Goal: Book appointment/travel/reservation

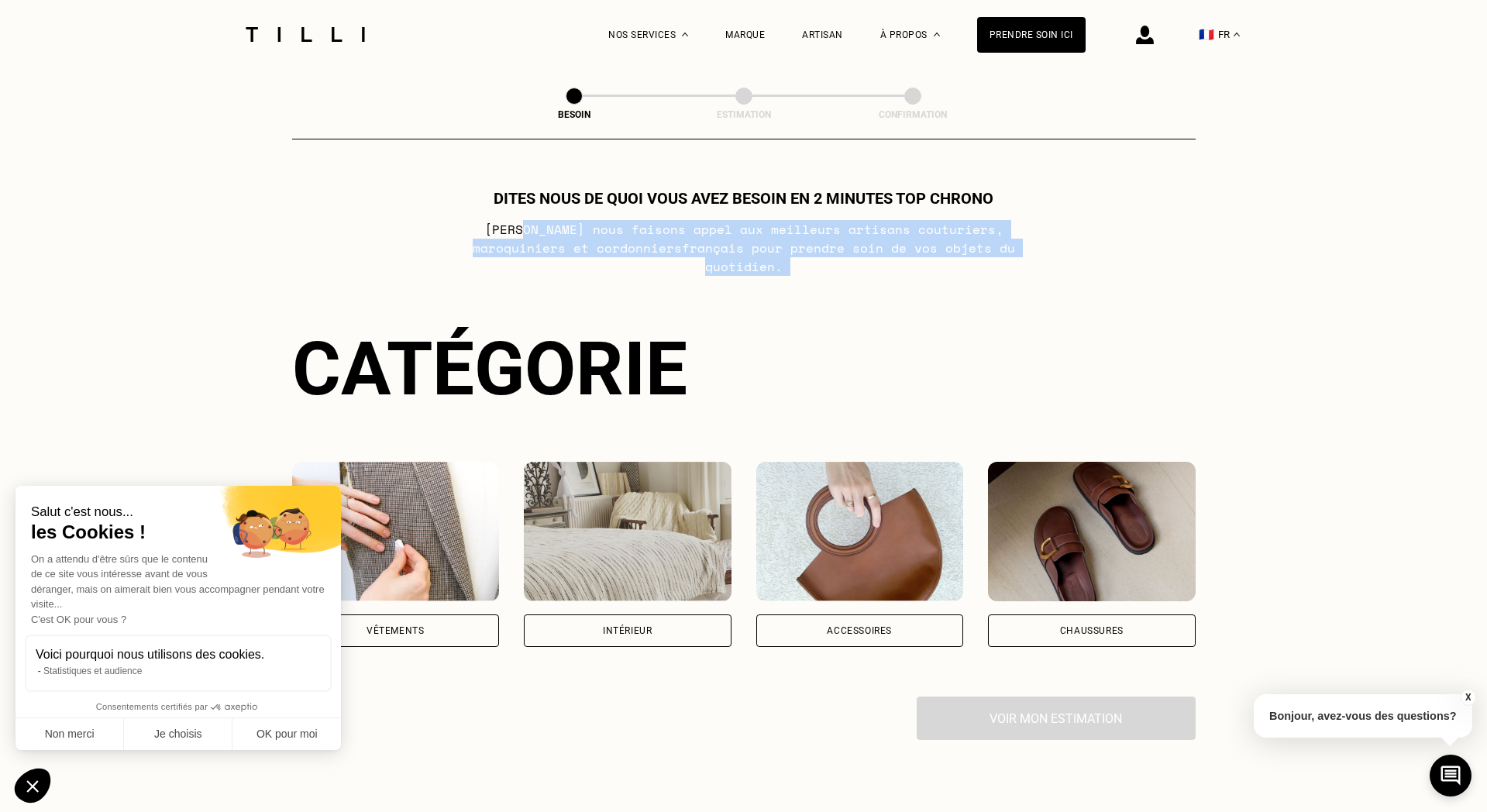
drag, startPoint x: 480, startPoint y: 228, endPoint x: 1051, endPoint y: 263, distance: 572.1
click at [1051, 263] on div "Dites nous de quoi vous avez besoin en 2 minutes top chrono [PERSON_NAME] nous …" at bounding box center [744, 464] width 903 height 550
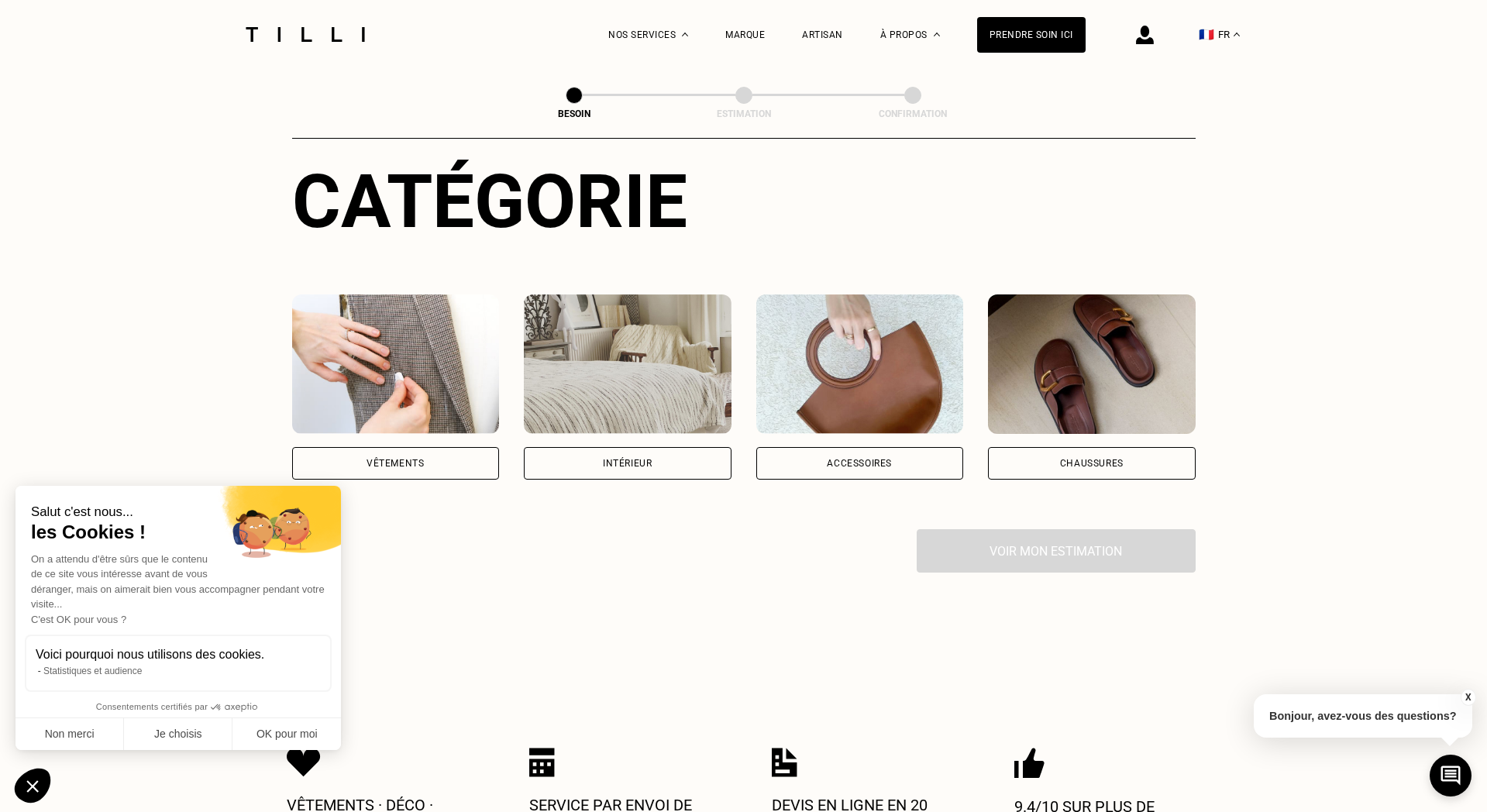
scroll to position [169, 0]
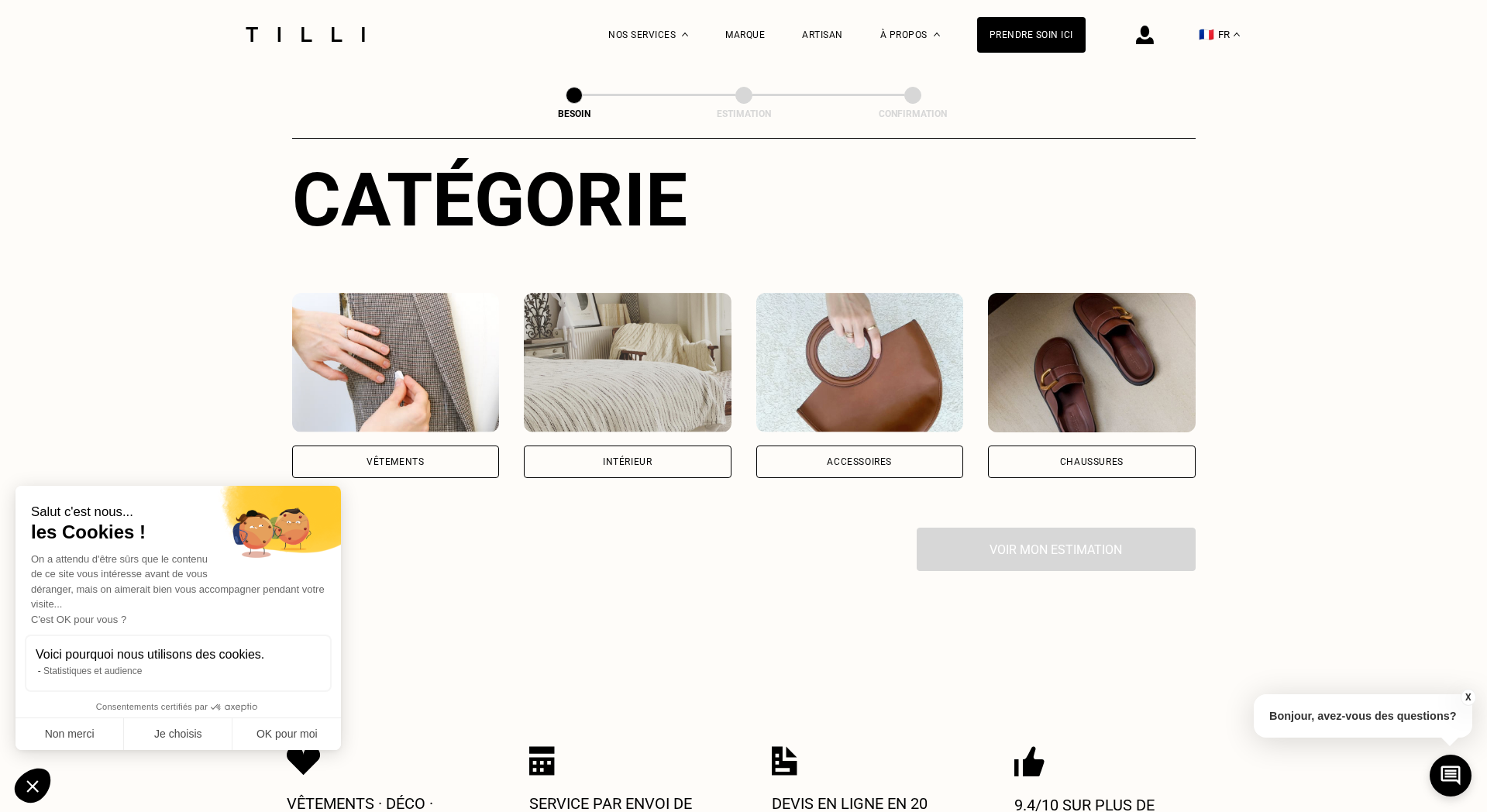
click at [647, 457] on div "Intérieur" at bounding box center [627, 461] width 49 height 9
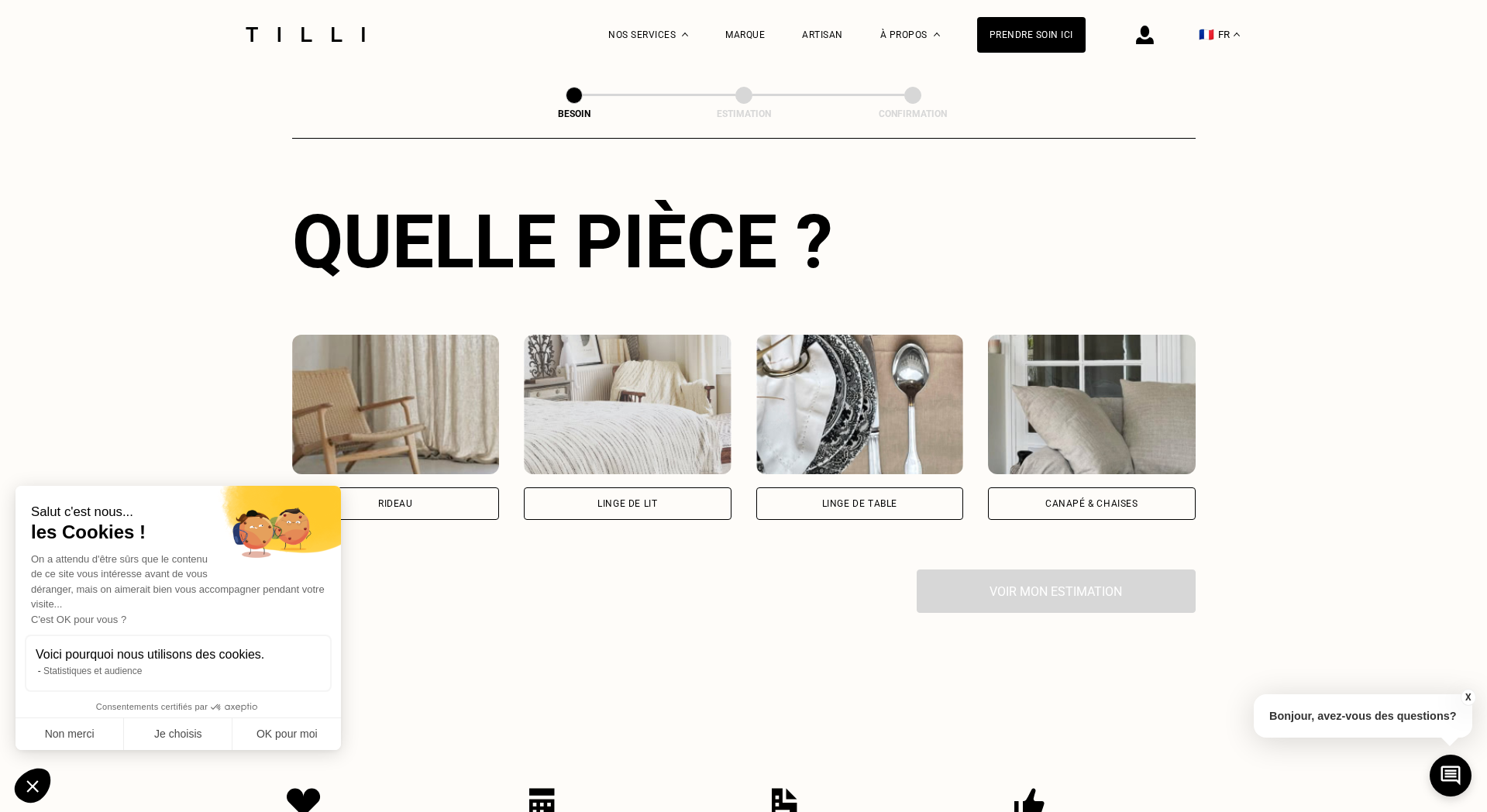
scroll to position [549, 0]
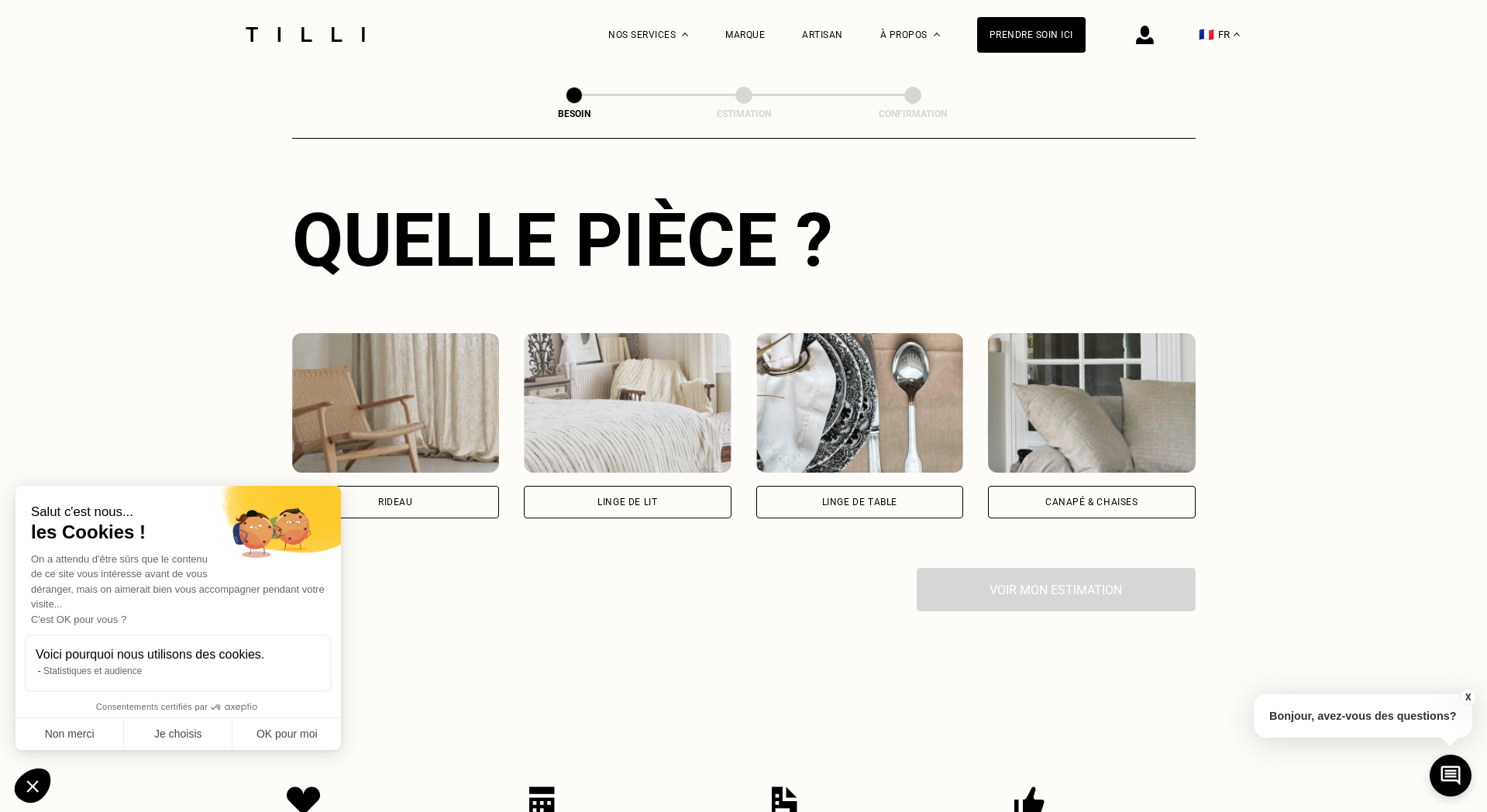
click at [450, 486] on div "Rideau" at bounding box center [396, 502] width 208 height 32
select select "FR"
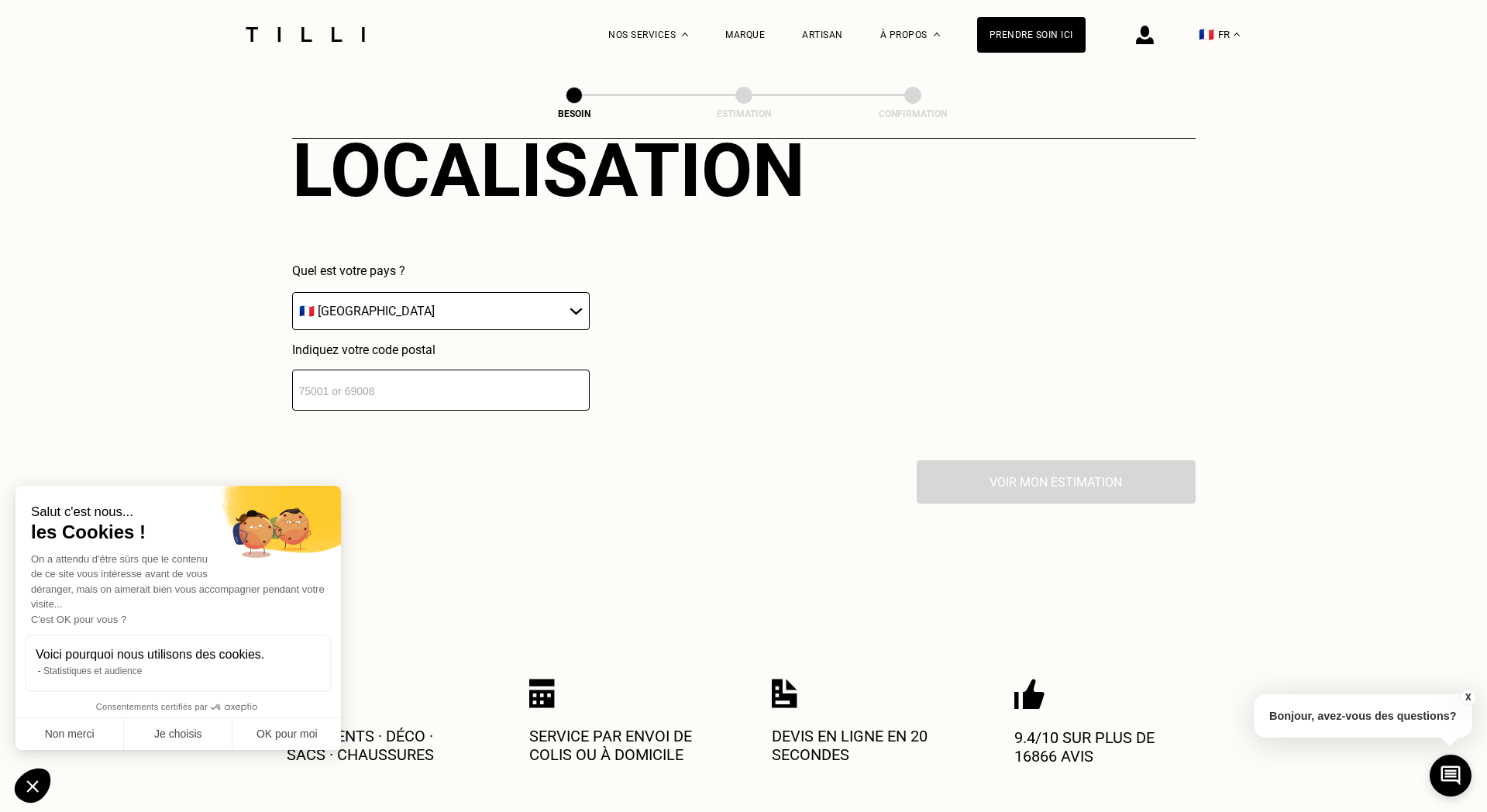
scroll to position [1040, 0]
click at [474, 377] on input "number" at bounding box center [440, 389] width 297 height 41
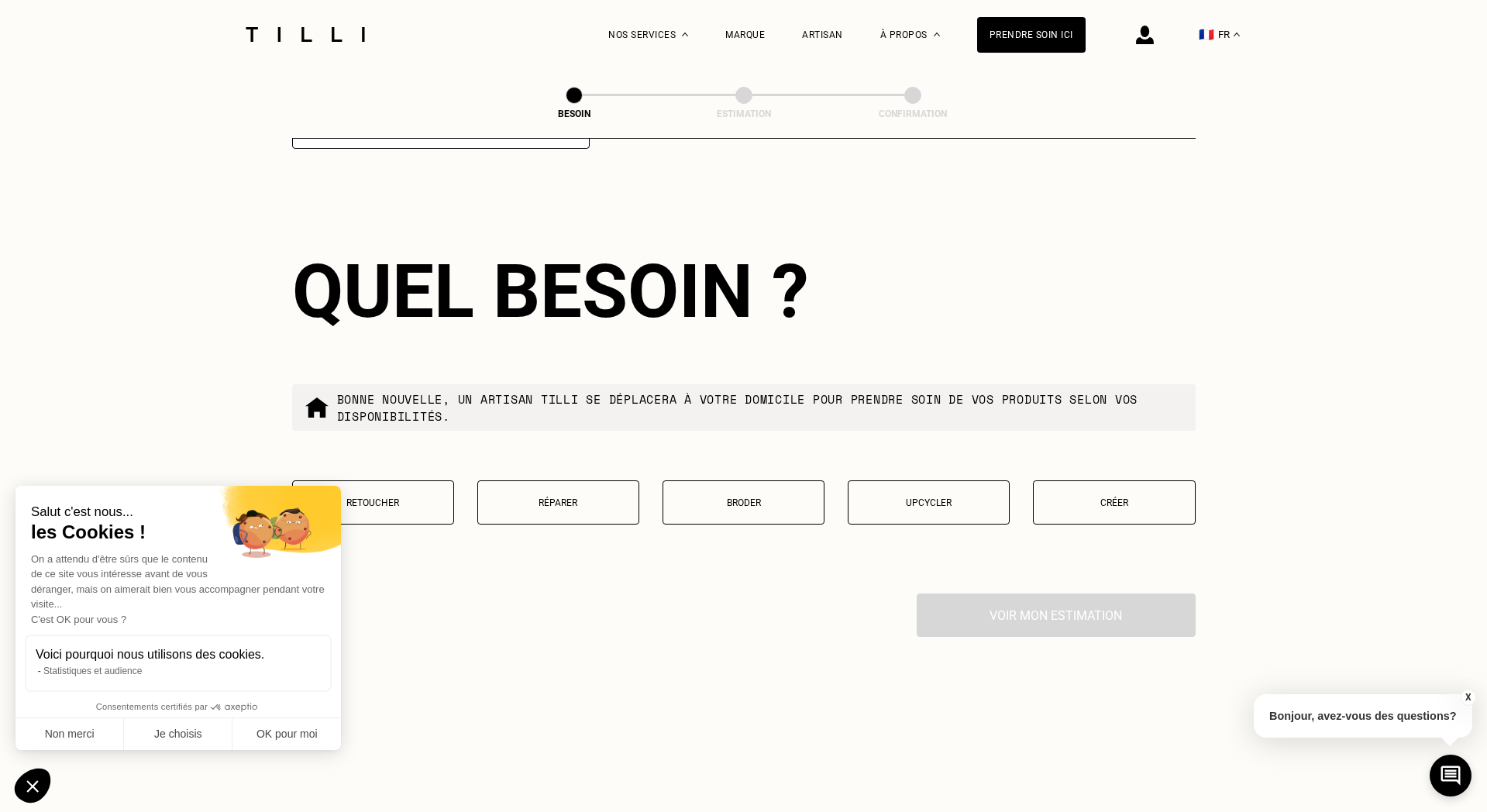
scroll to position [1308, 0]
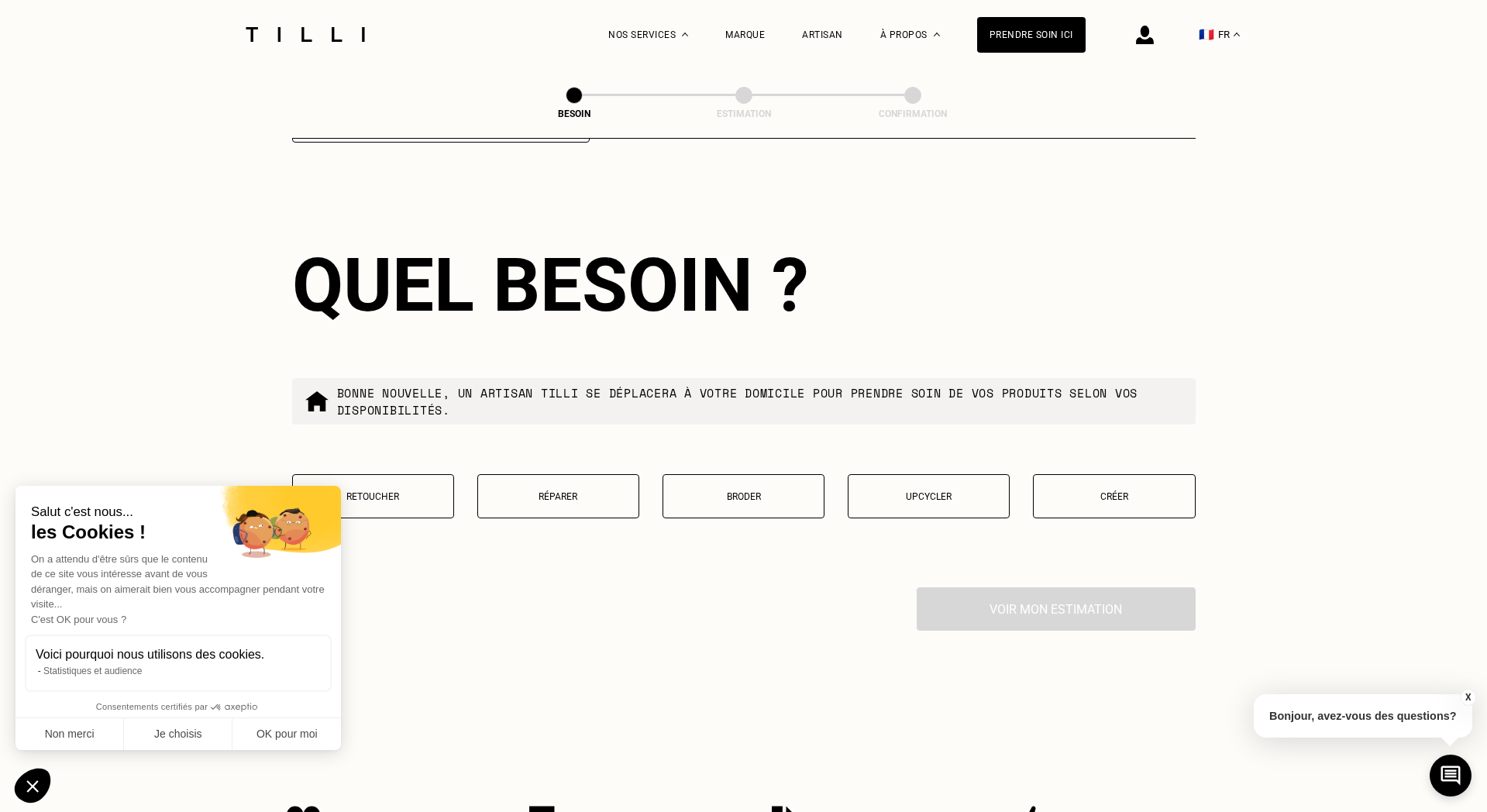
type input "75012"
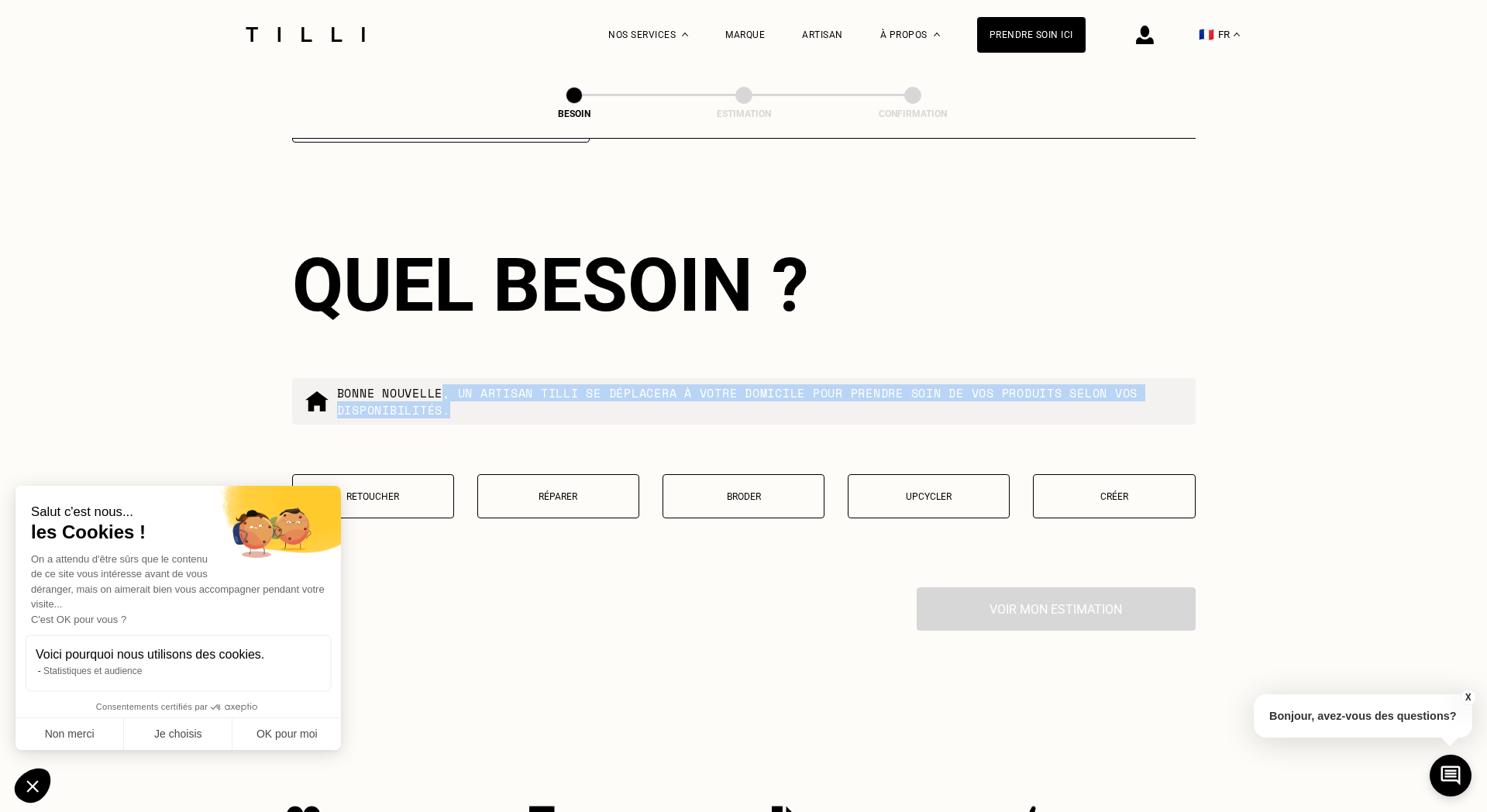
drag, startPoint x: 440, startPoint y: 376, endPoint x: 629, endPoint y: 402, distance: 190.8
click at [630, 402] on div "Bonne nouvelle, un artisan tilli se déplacera à votre domicile pour prendre soi…" at bounding box center [744, 401] width 903 height 46
click at [629, 402] on div "Bonne nouvelle, un artisan tilli se déplacera à votre domicile pour prendre soi…" at bounding box center [744, 401] width 903 height 46
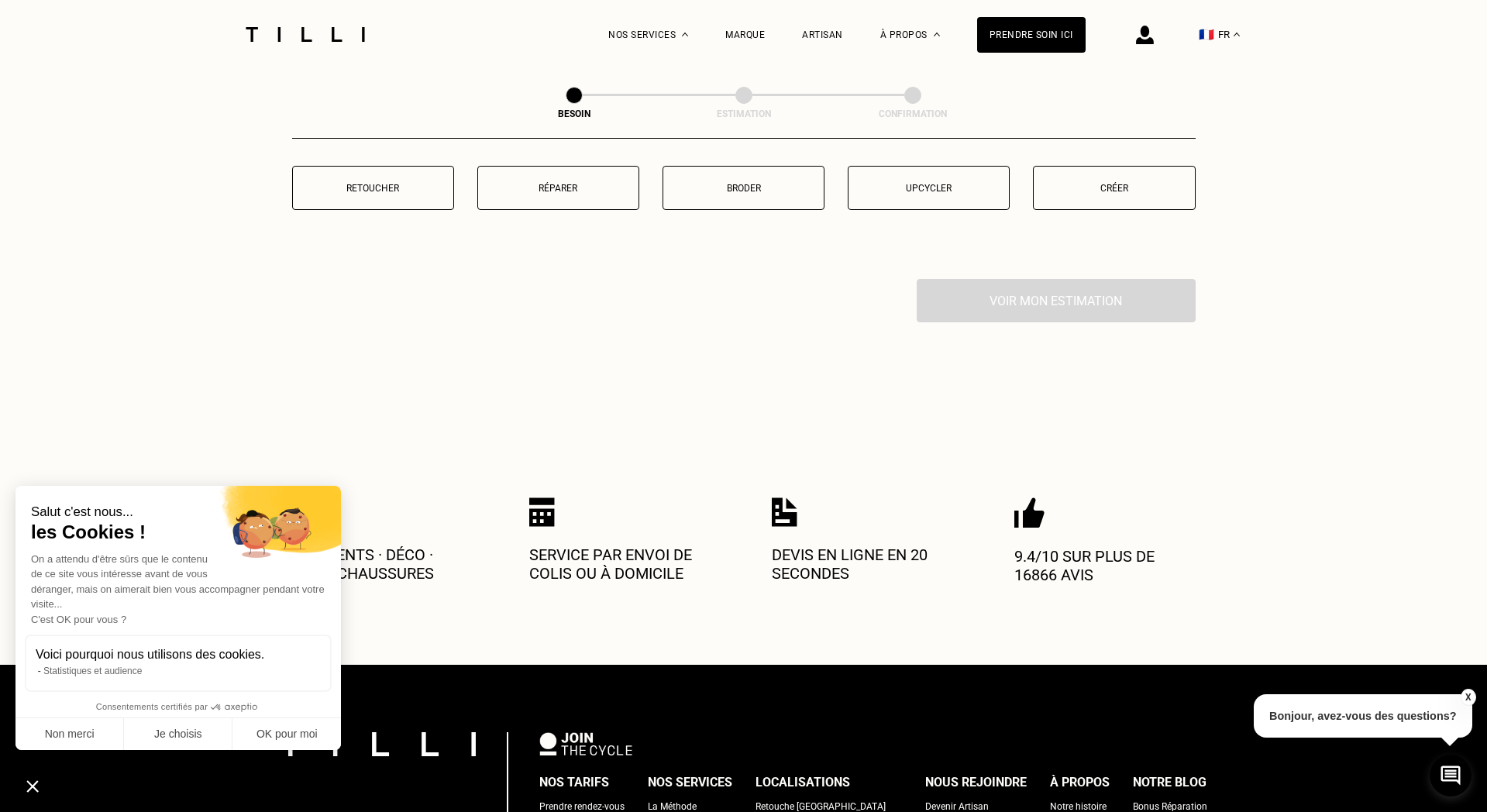
scroll to position [1377, 0]
